Goal: Find specific page/section: Find specific page/section

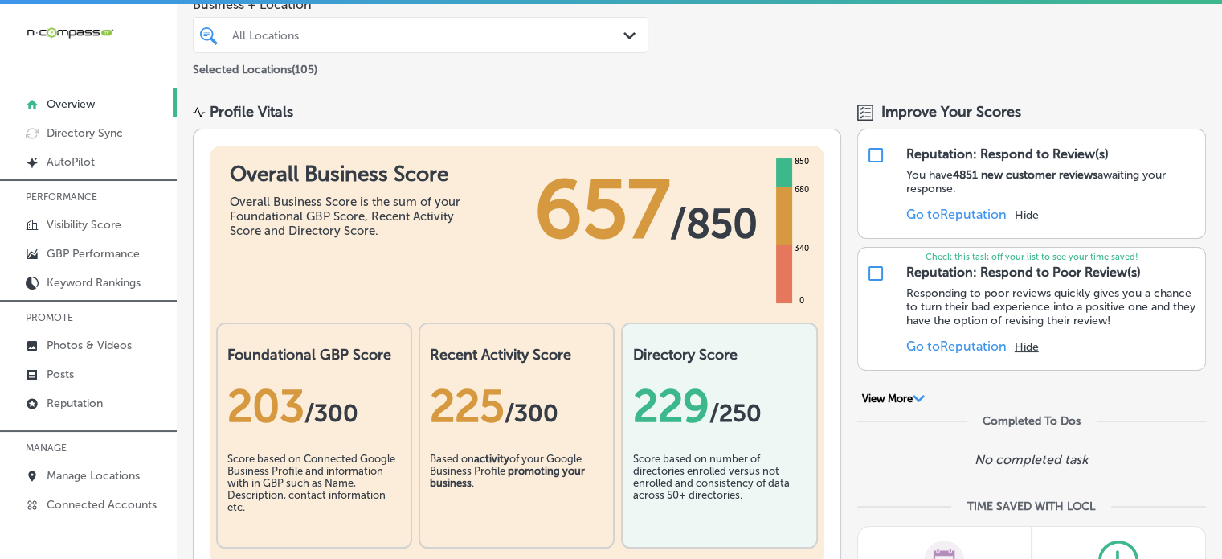
scroll to position [14, 0]
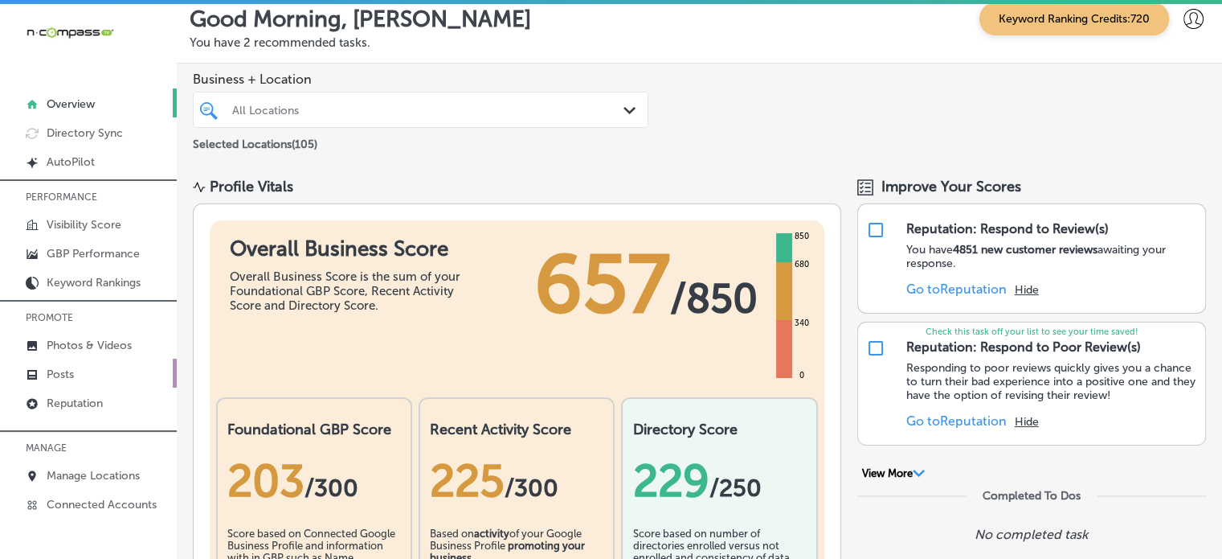
click at [78, 371] on link "Posts" at bounding box center [88, 372] width 177 height 29
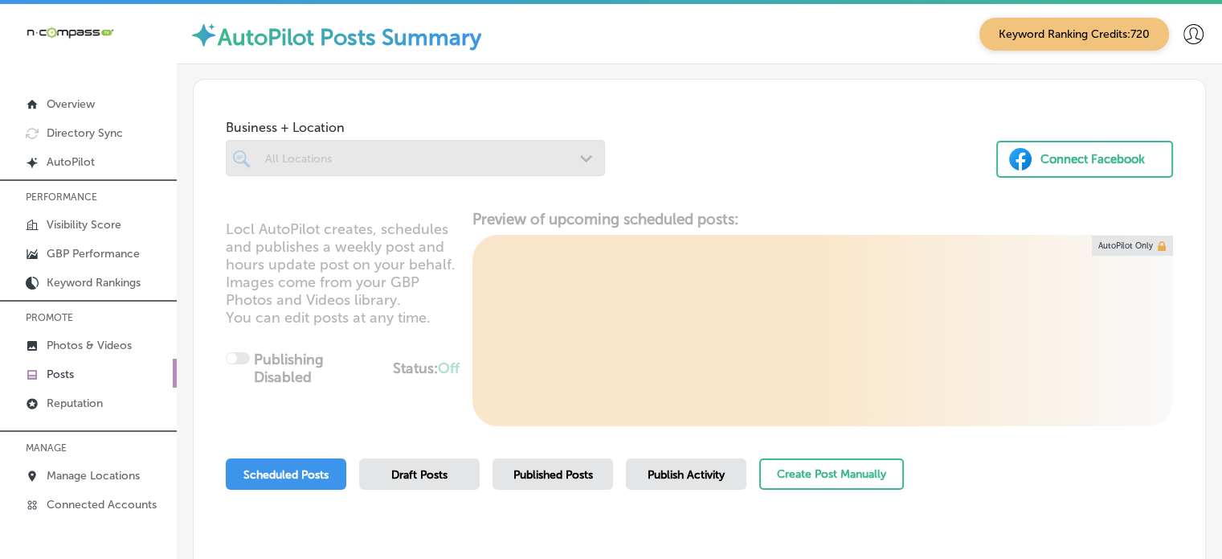
click at [384, 162] on div at bounding box center [415, 158] width 379 height 36
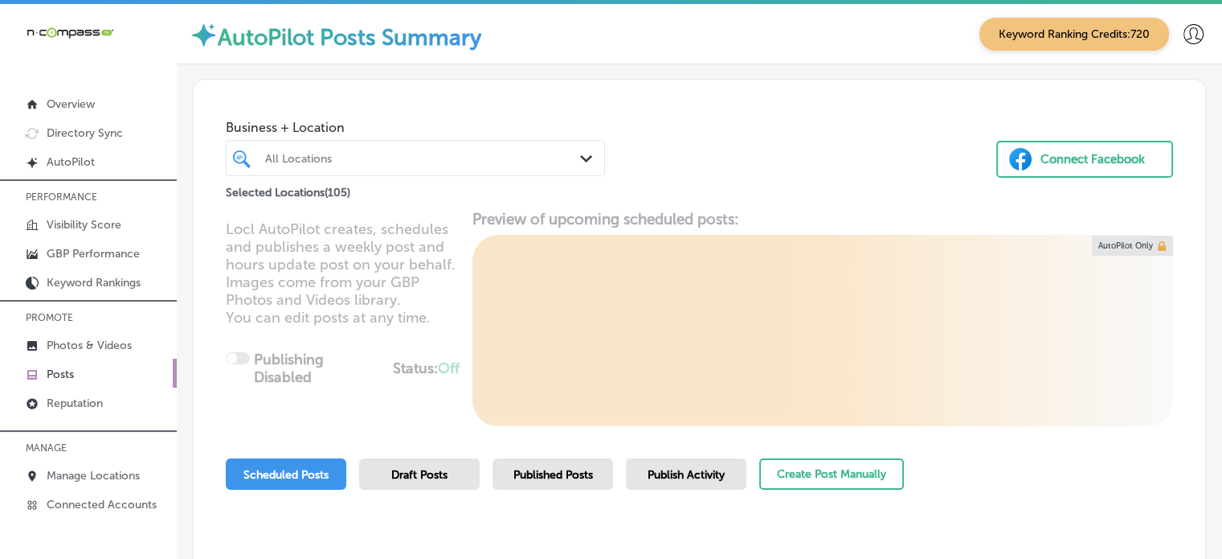
click at [384, 162] on div "All Locations" at bounding box center [423, 158] width 317 height 14
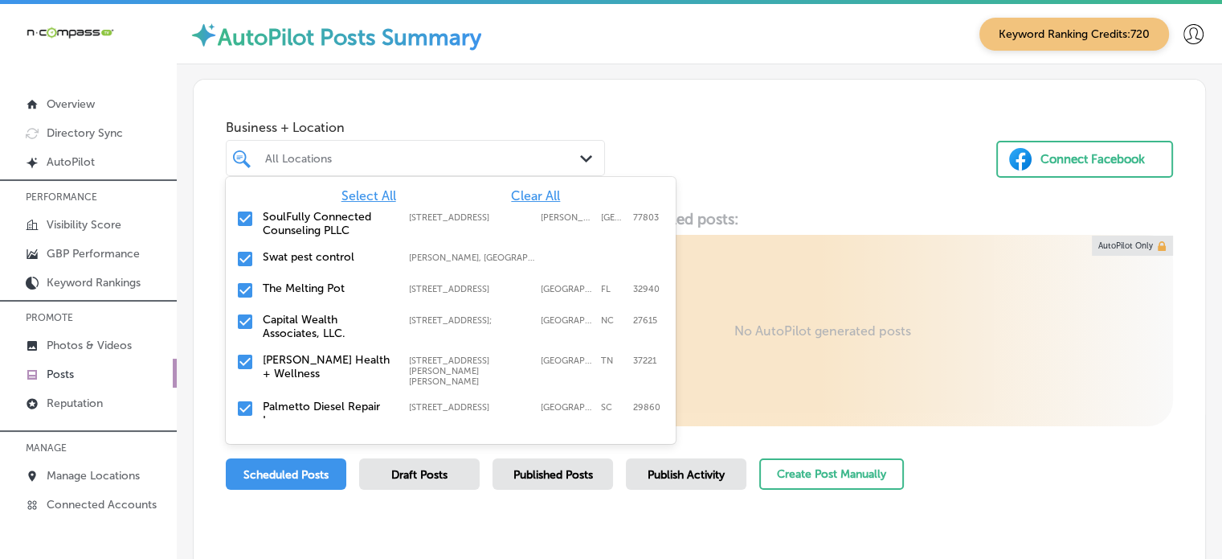
click at [516, 193] on span "Clear All" at bounding box center [535, 195] width 49 height 15
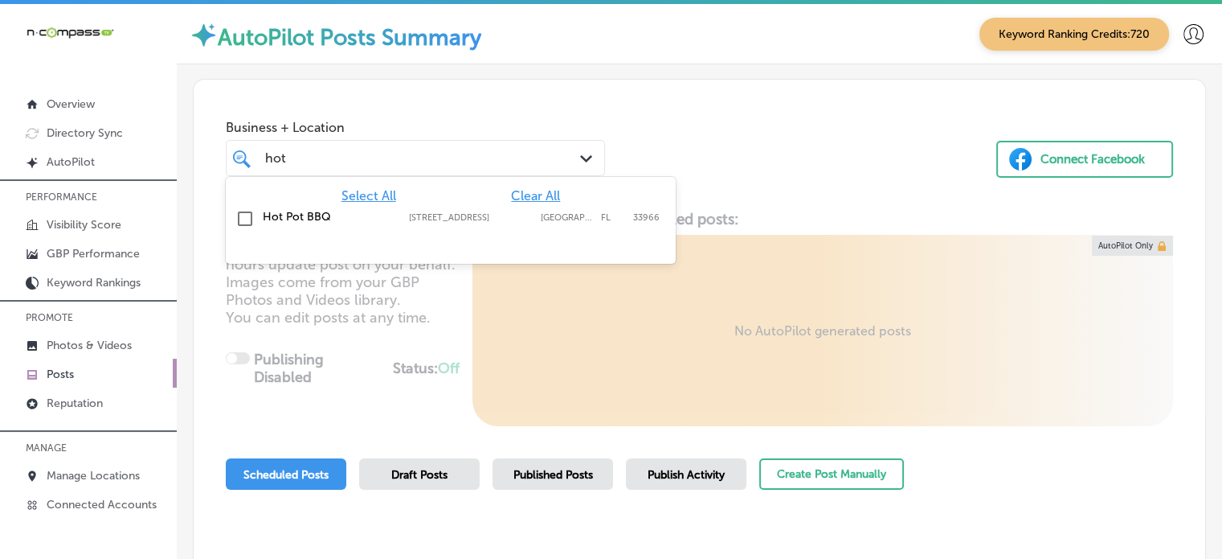
click at [280, 214] on label "Hot Pot BBQ" at bounding box center [328, 217] width 130 height 14
type input "hot"
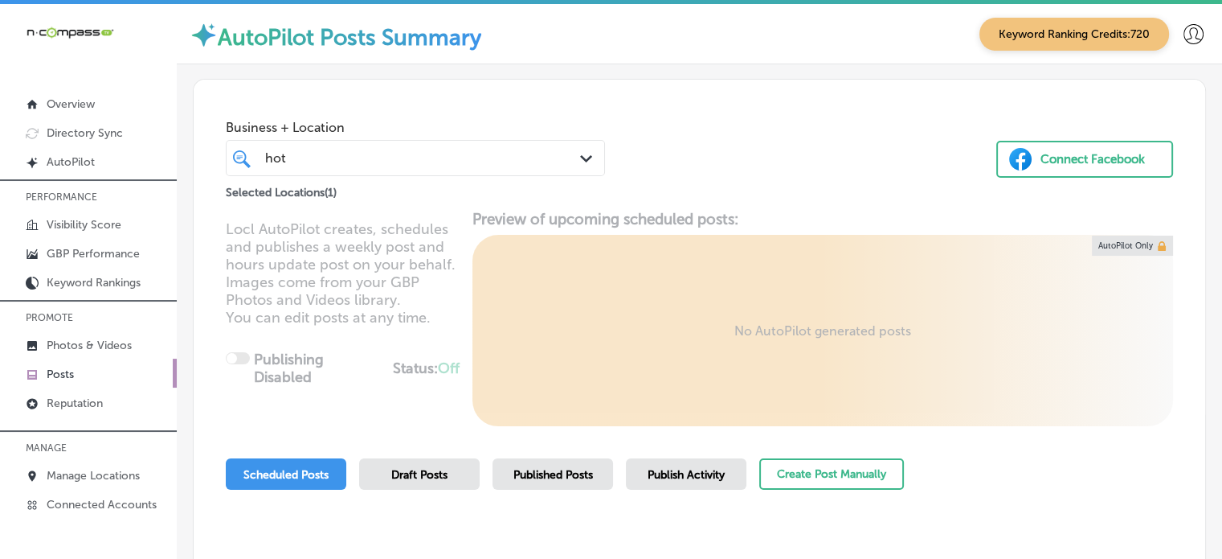
click at [559, 116] on div "Business + Location hot hot Path Created with Sketch." at bounding box center [415, 144] width 379 height 64
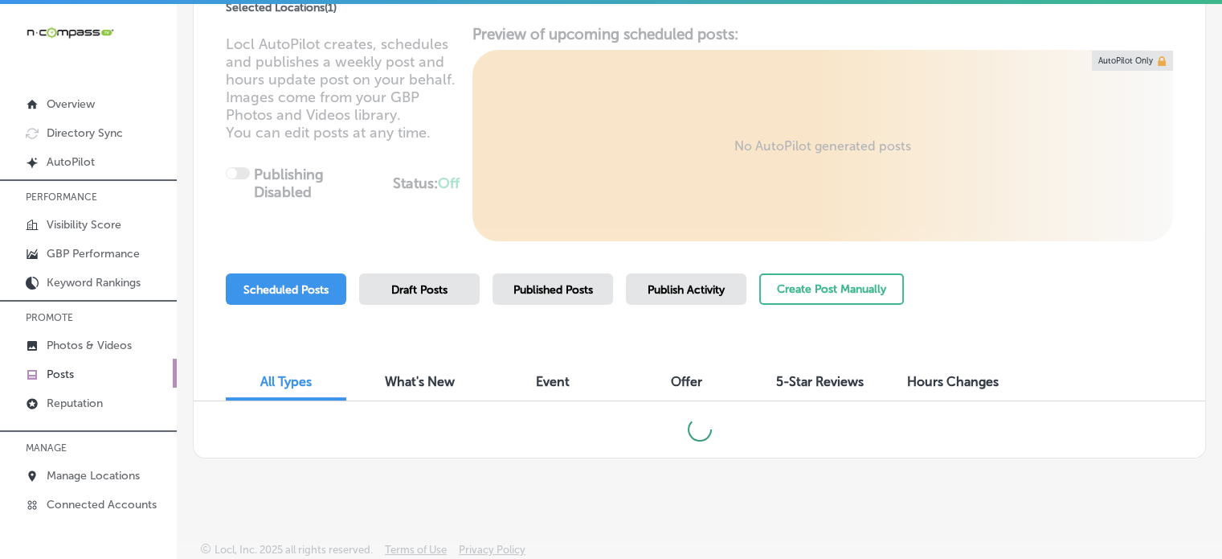
scroll to position [3, 0]
